Goal: Book appointment/travel/reservation

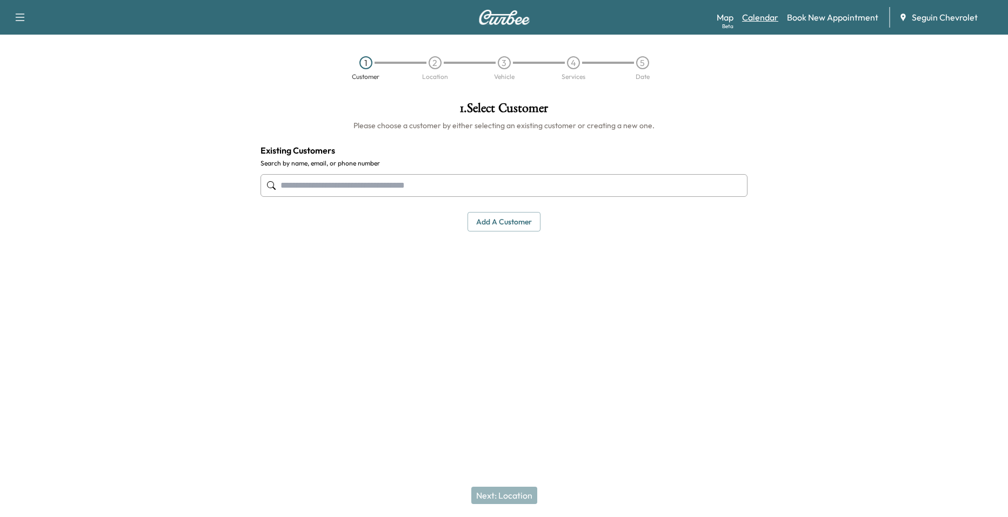
click at [760, 20] on link "Calendar" at bounding box center [760, 17] width 36 height 13
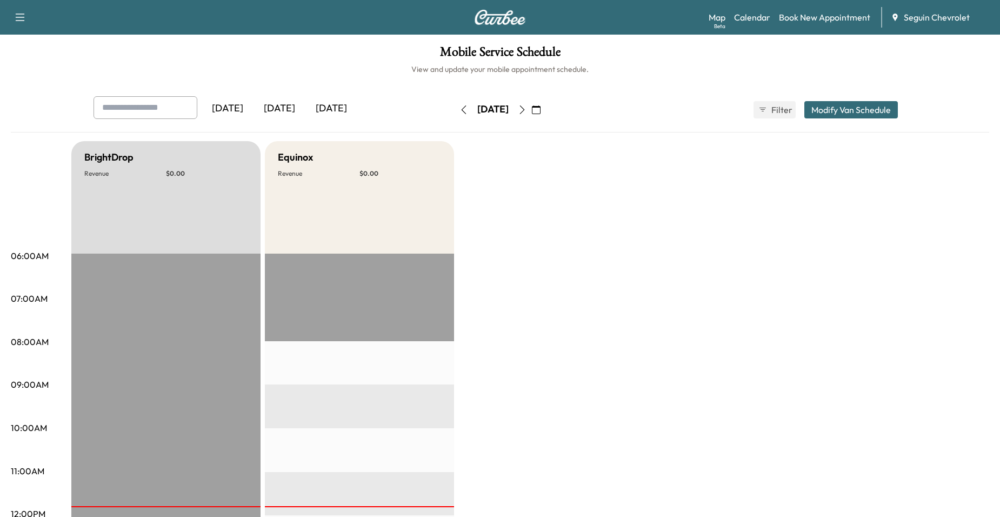
click at [531, 106] on button "button" at bounding box center [522, 109] width 18 height 17
click at [526, 106] on icon "button" at bounding box center [522, 109] width 9 height 9
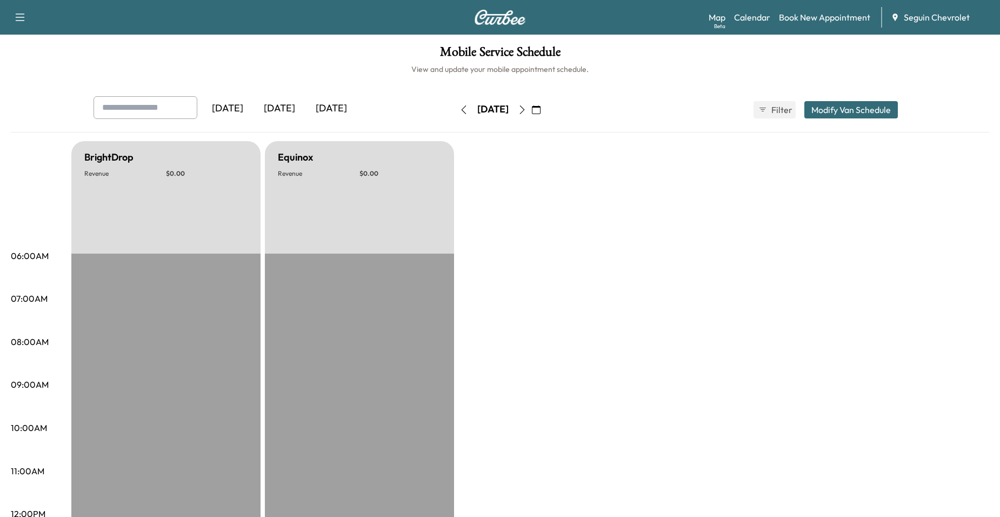
click at [531, 104] on button "button" at bounding box center [522, 109] width 18 height 17
click at [526, 107] on icon "button" at bounding box center [522, 109] width 9 height 9
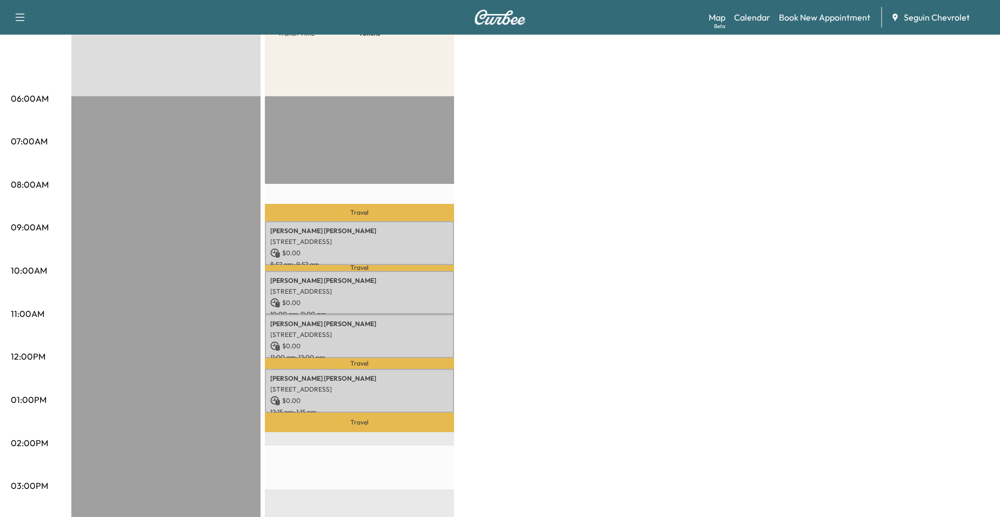
scroll to position [54, 0]
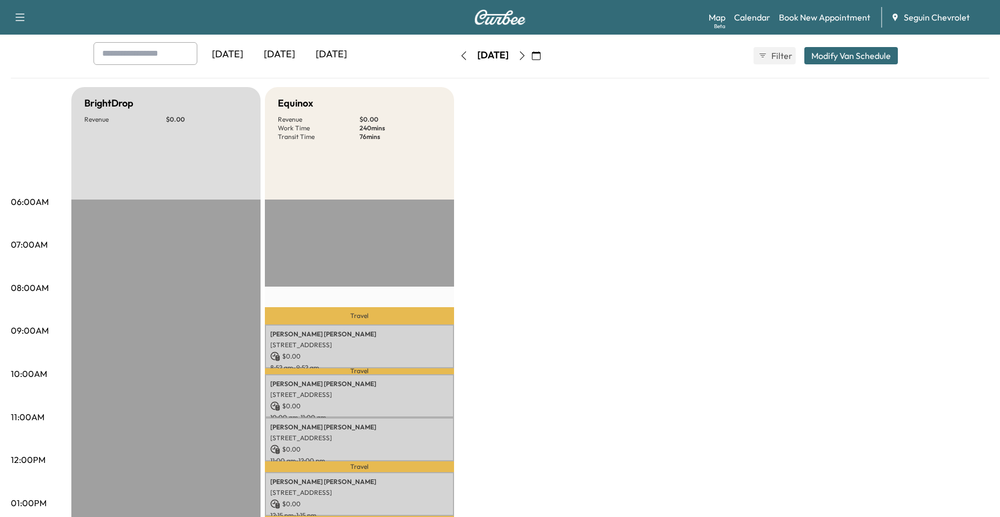
click at [531, 52] on button "button" at bounding box center [522, 55] width 18 height 17
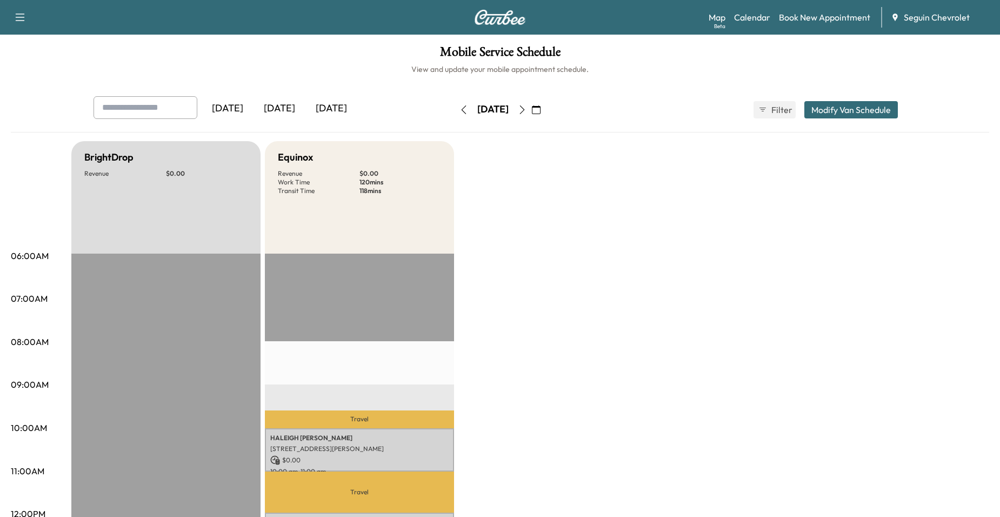
click at [531, 106] on button "button" at bounding box center [522, 109] width 18 height 17
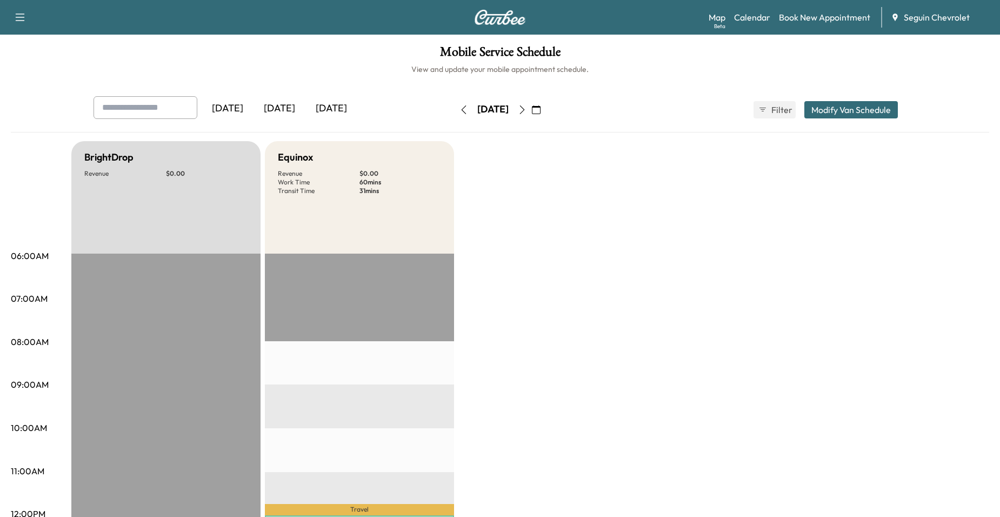
click at [540, 109] on icon "button" at bounding box center [536, 109] width 9 height 9
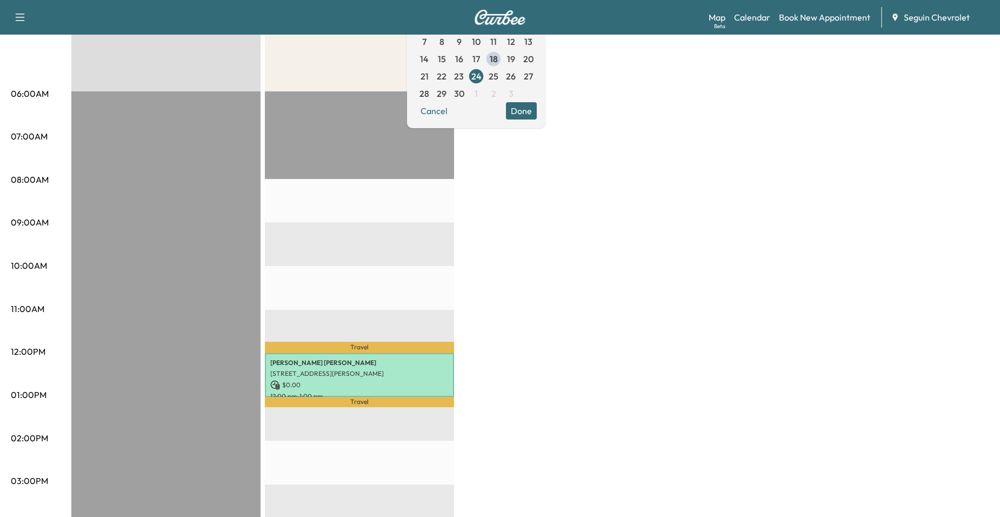
click at [380, 230] on div "Travel [PERSON_NAME] [STREET_ADDRESS][PERSON_NAME] $ 0.00 12:00 pm - 1:00 pm Tr…" at bounding box center [359, 440] width 189 height 698
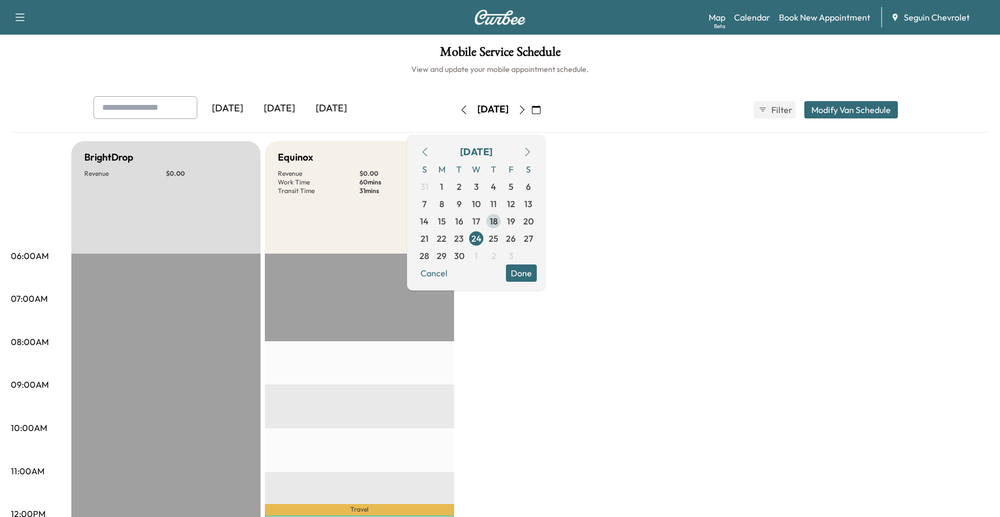
click at [498, 218] on span "18" at bounding box center [494, 221] width 8 height 13
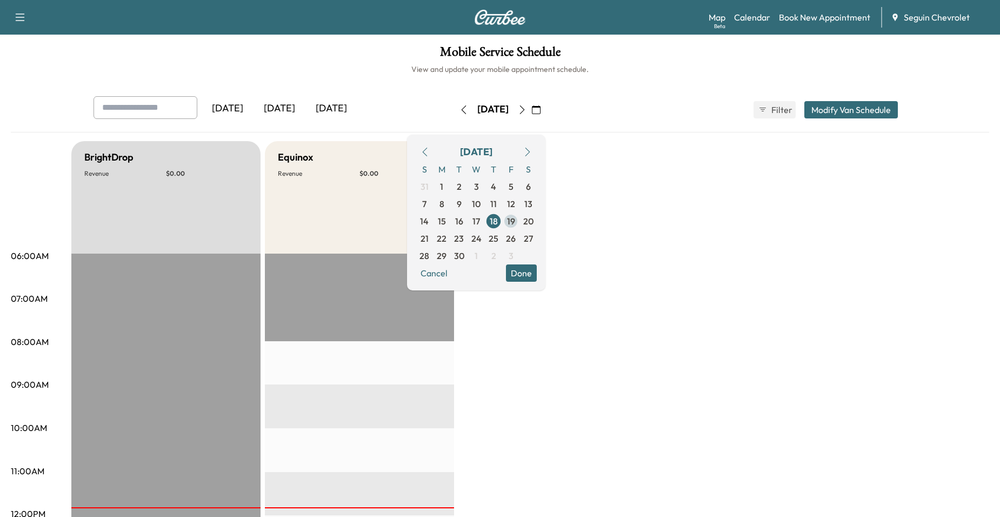
click at [515, 224] on span "19" at bounding box center [511, 221] width 8 height 13
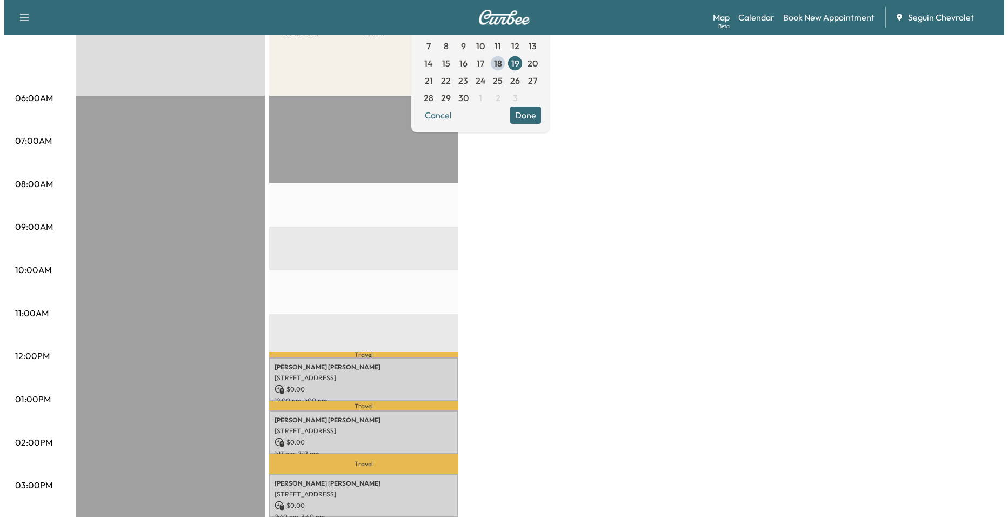
scroll to position [162, 0]
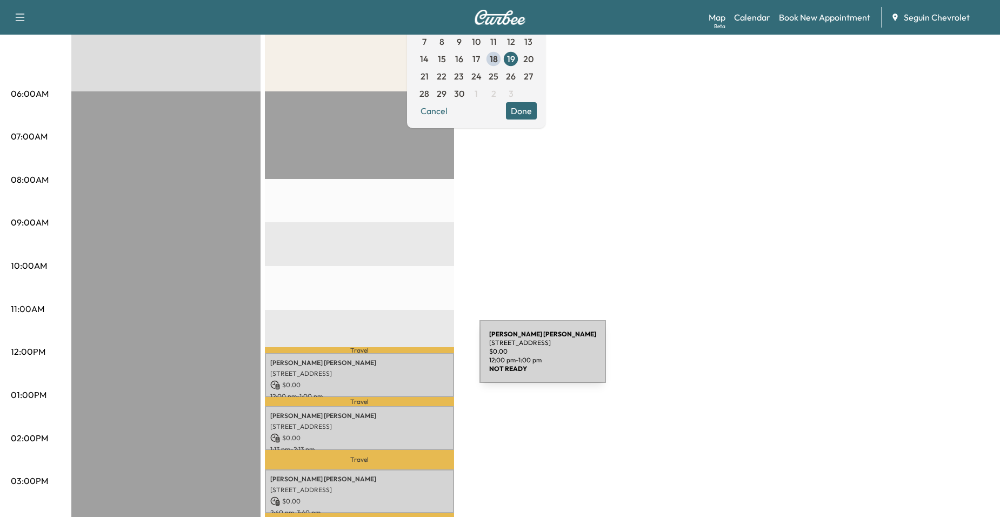
click at [398, 363] on p "[PERSON_NAME]" at bounding box center [359, 362] width 178 height 9
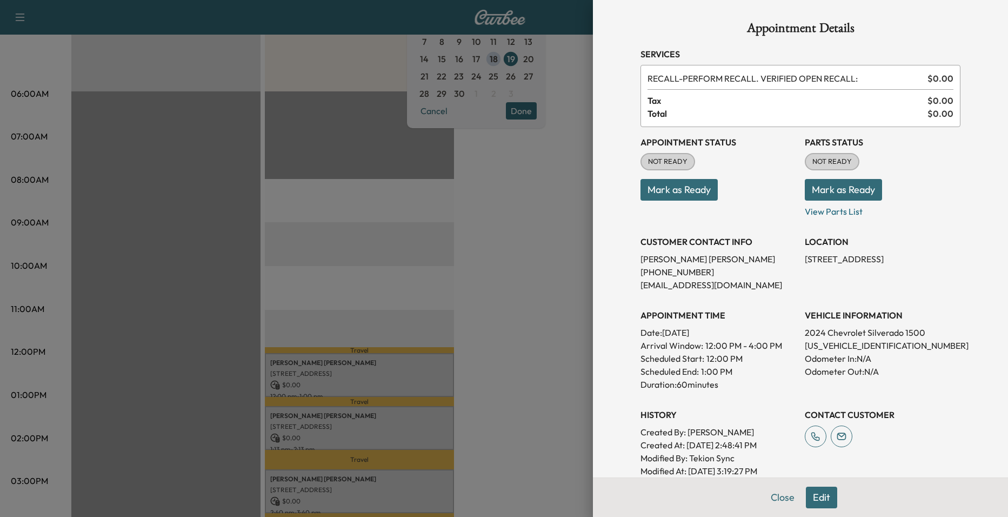
click at [388, 302] on div at bounding box center [504, 258] width 1008 height 517
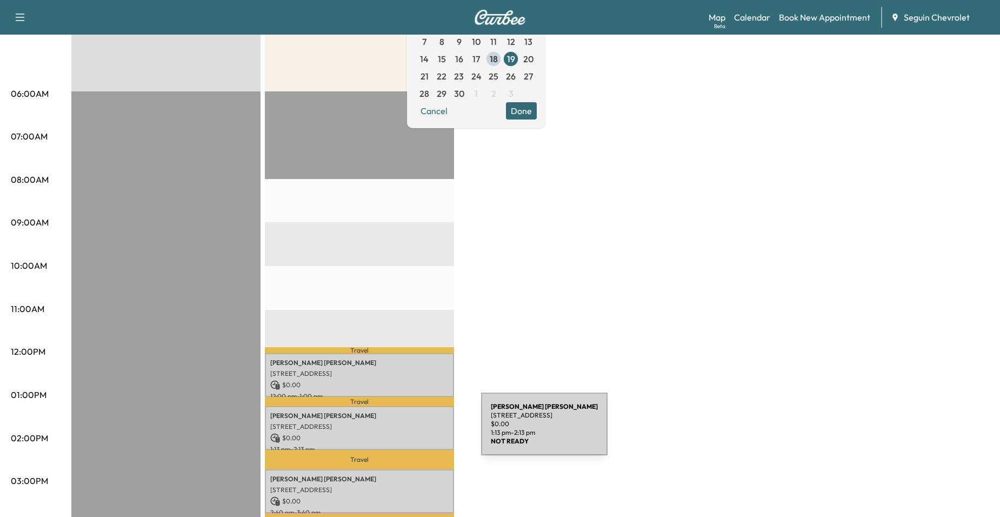
click at [400, 433] on p "$ 0.00" at bounding box center [359, 438] width 178 height 10
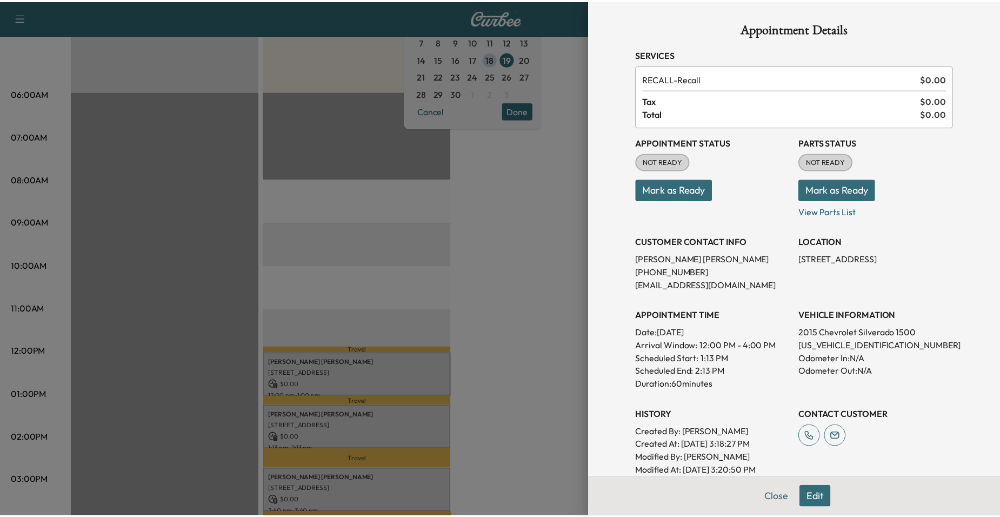
scroll to position [264, 0]
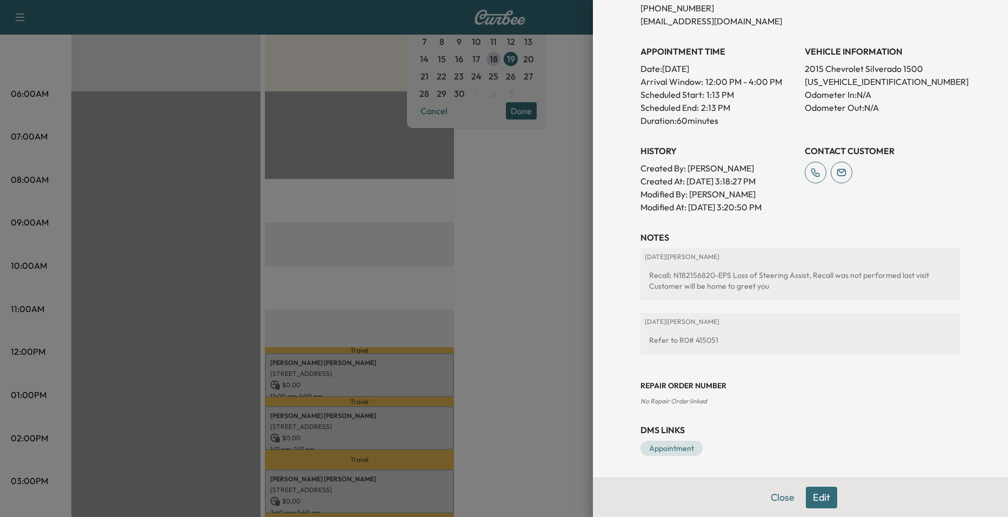
click at [537, 269] on div at bounding box center [504, 258] width 1008 height 517
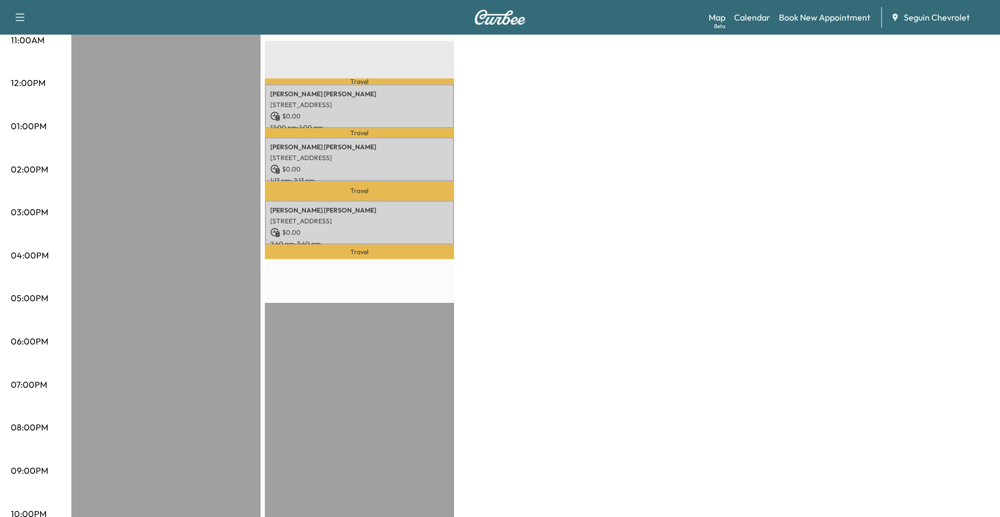
scroll to position [432, 0]
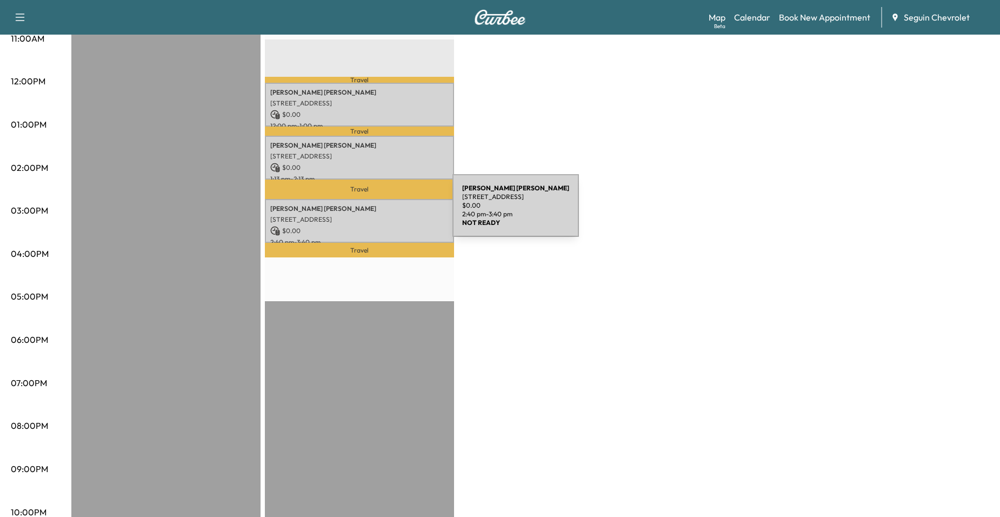
click at [371, 215] on p "[STREET_ADDRESS]" at bounding box center [359, 219] width 178 height 9
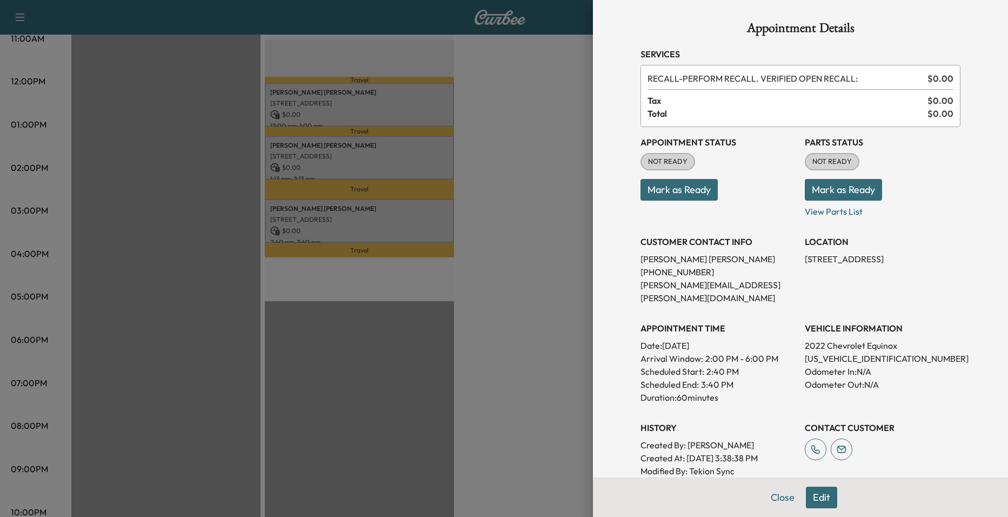
click at [392, 291] on div at bounding box center [504, 258] width 1008 height 517
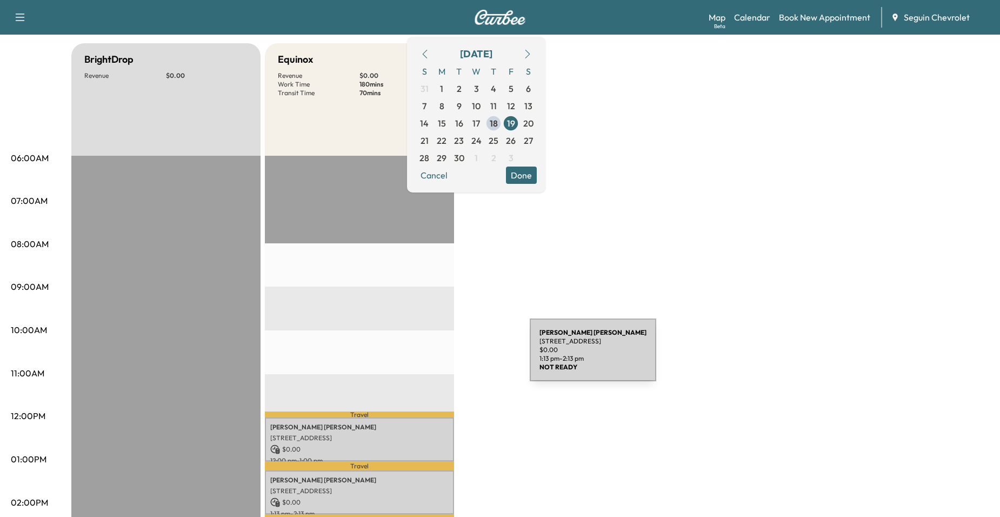
scroll to position [54, 0]
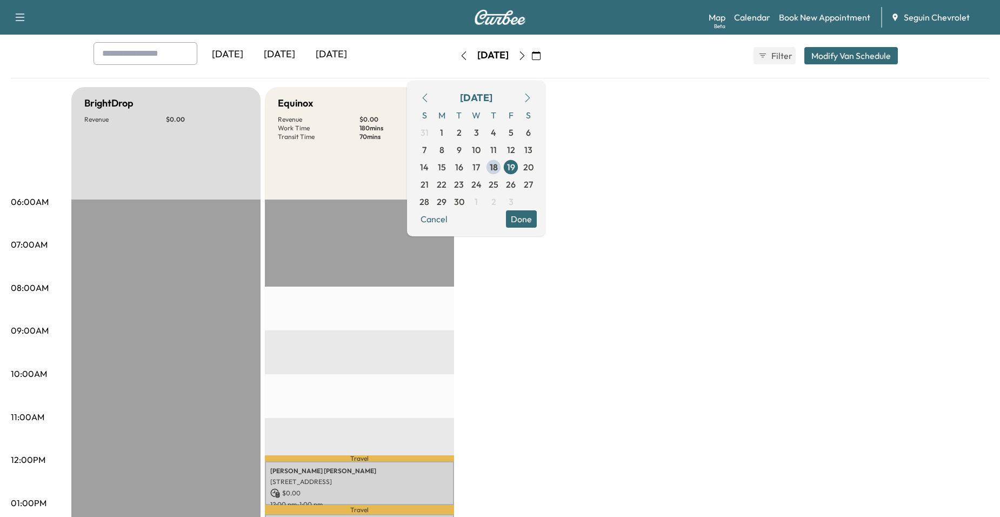
click at [549, 343] on div "BrightDrop Revenue $ 0.00 EST Start Equinox Revenue $ 0.00 Work Time 180 mins T…" at bounding box center [530, 492] width 918 height 811
click at [540, 343] on div "BrightDrop Revenue $ 0.00 EST Start Equinox Revenue $ 0.00 Work Time 180 mins T…" at bounding box center [530, 492] width 918 height 811
click at [46, 141] on div "06:00AM 07:00AM 08:00AM 09:00AM 10:00AM 11:00AM 12:00PM 01:00PM 02:00PM 03:00PM…" at bounding box center [41, 487] width 61 height 801
click at [578, 67] on div "[DATE] [DATE] [DATE] [DATE] September 2025 S M T W T F S 31 1 2 3 4 5 6 7 8 9 1…" at bounding box center [500, 55] width 830 height 27
